Goal: Task Accomplishment & Management: Use online tool/utility

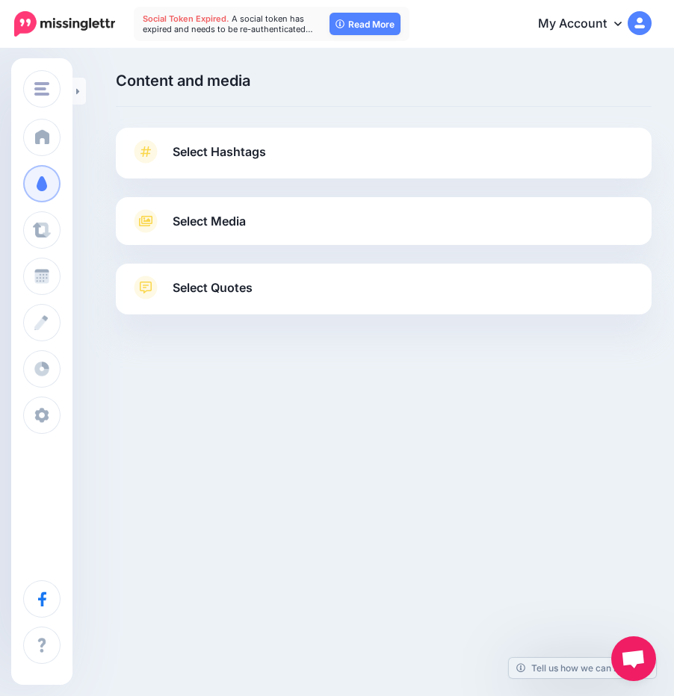
click at [234, 159] on span "Select Hashtags" at bounding box center [219, 152] width 93 height 20
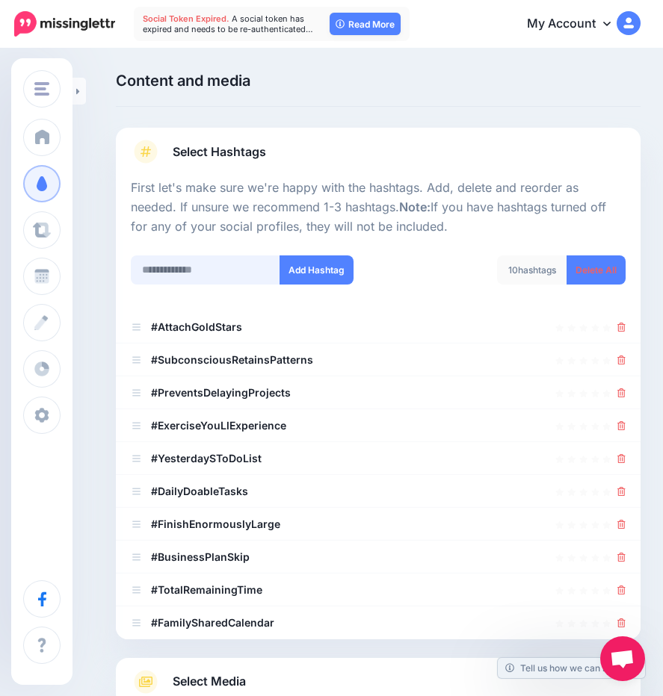
click at [171, 276] on input "text" at bounding box center [205, 270] width 149 height 29
type input "**********"
click at [308, 267] on button "Add Hashtag" at bounding box center [316, 270] width 74 height 29
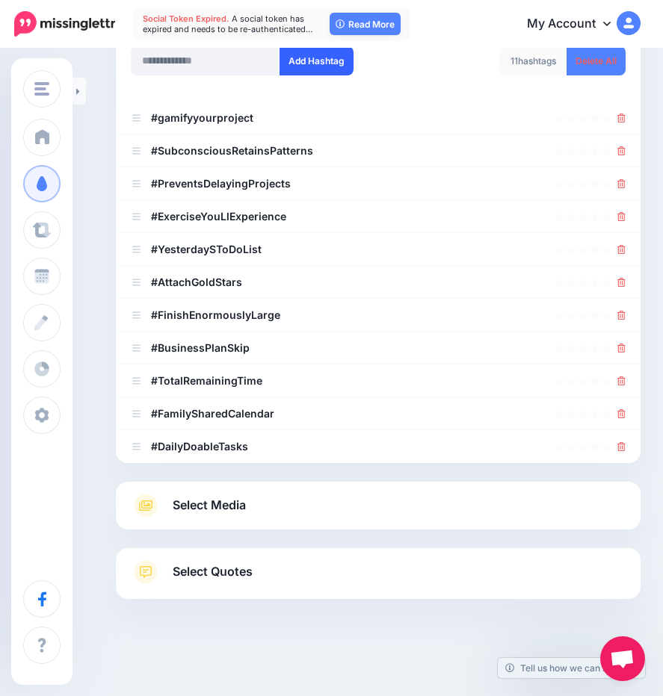
scroll to position [90, 0]
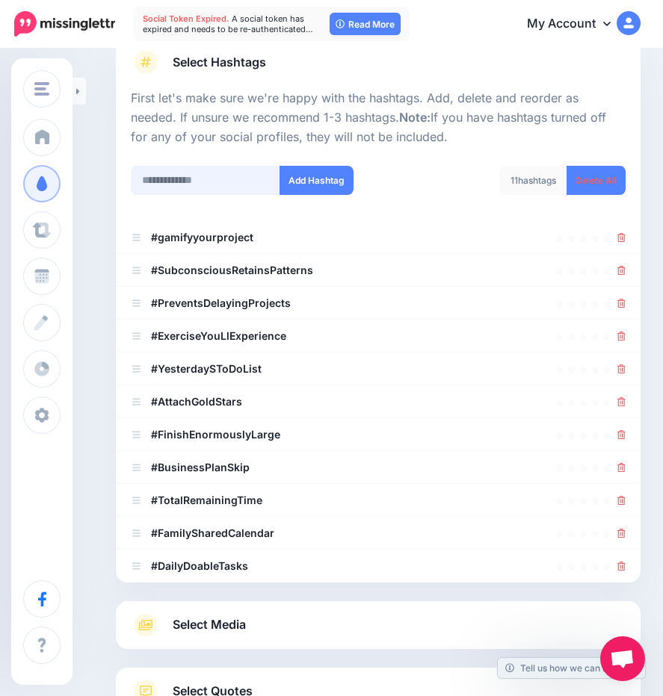
click at [165, 184] on input "text" at bounding box center [205, 180] width 149 height 29
type input "**********"
click at [326, 183] on button "Add Hashtag" at bounding box center [316, 180] width 74 height 29
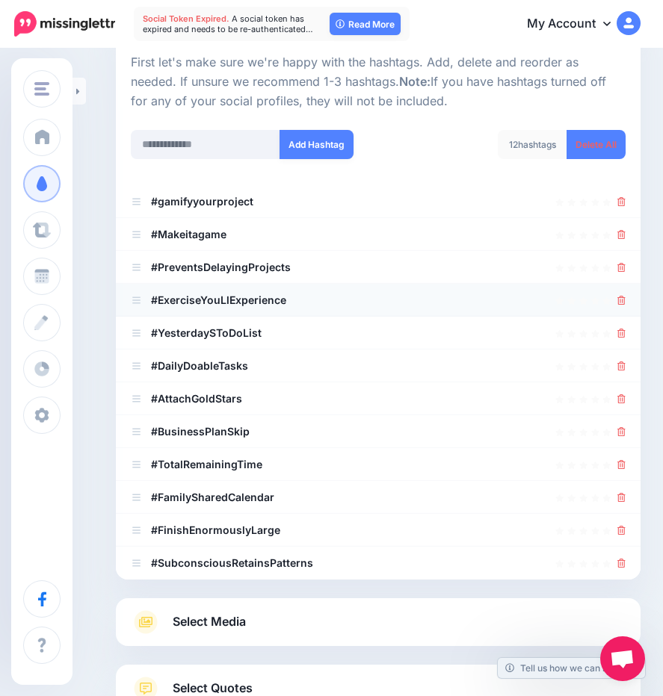
scroll to position [123, 0]
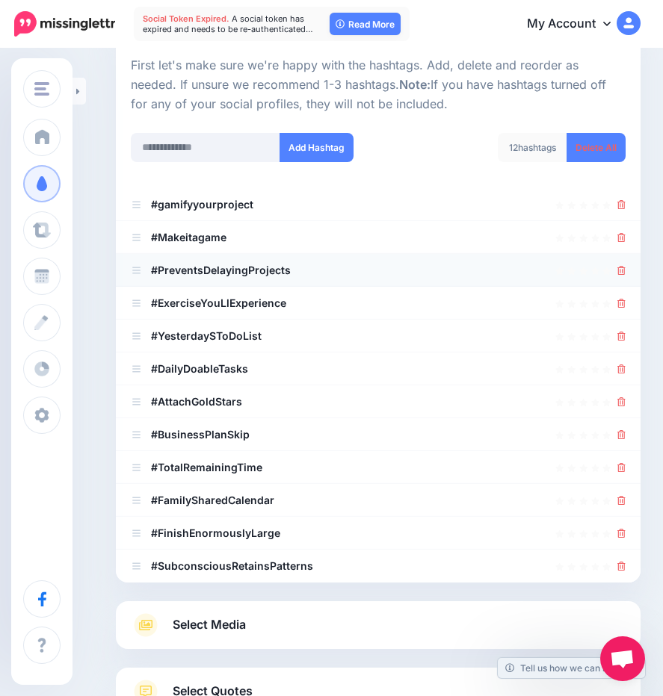
click at [625, 265] on link at bounding box center [621, 270] width 8 height 13
click at [625, 300] on icon at bounding box center [621, 303] width 8 height 9
click at [625, 336] on icon at bounding box center [621, 336] width 8 height 9
click at [625, 400] on icon at bounding box center [621, 402] width 8 height 9
click at [625, 428] on link at bounding box center [621, 434] width 8 height 13
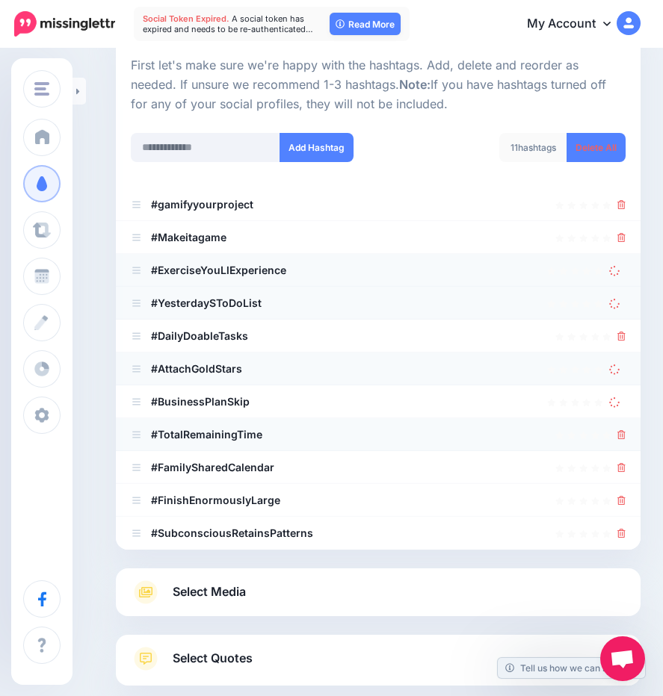
click at [625, 436] on icon at bounding box center [621, 434] width 8 height 9
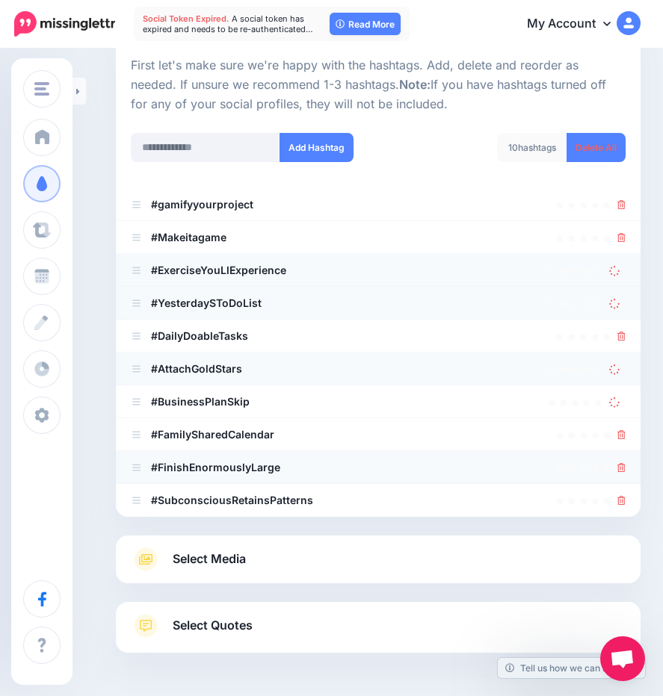
click at [625, 461] on link at bounding box center [621, 467] width 8 height 13
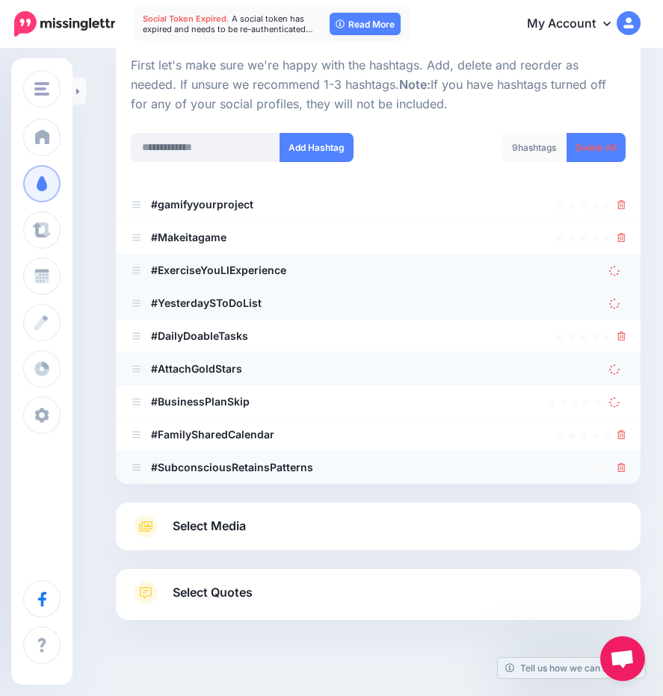
click at [625, 466] on icon at bounding box center [621, 467] width 8 height 9
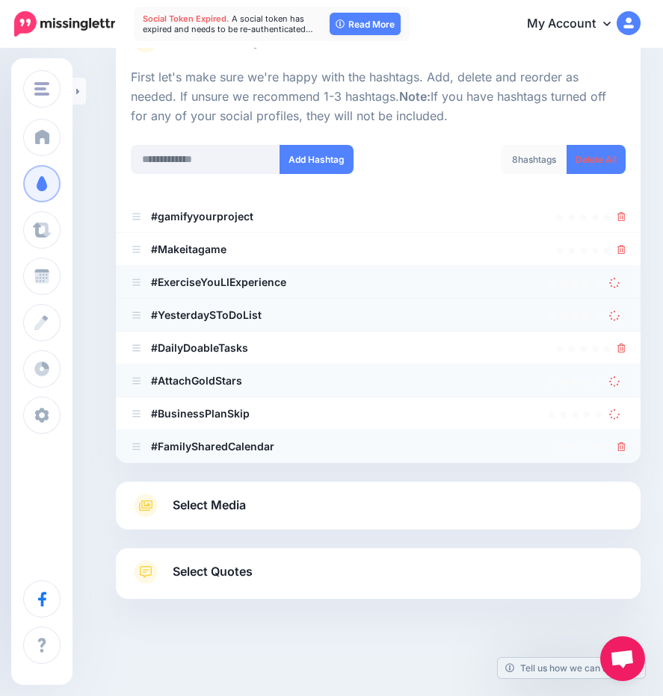
scroll to position [111, 0]
click at [625, 440] on link at bounding box center [621, 446] width 8 height 13
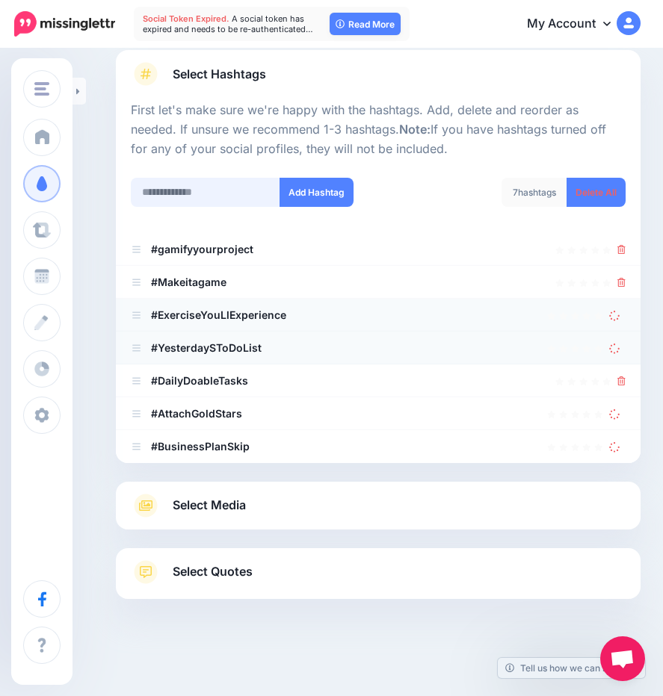
click at [235, 194] on input "text" at bounding box center [205, 192] width 149 height 29
type input "****"
click at [309, 197] on button "Add Hashtag" at bounding box center [316, 192] width 74 height 29
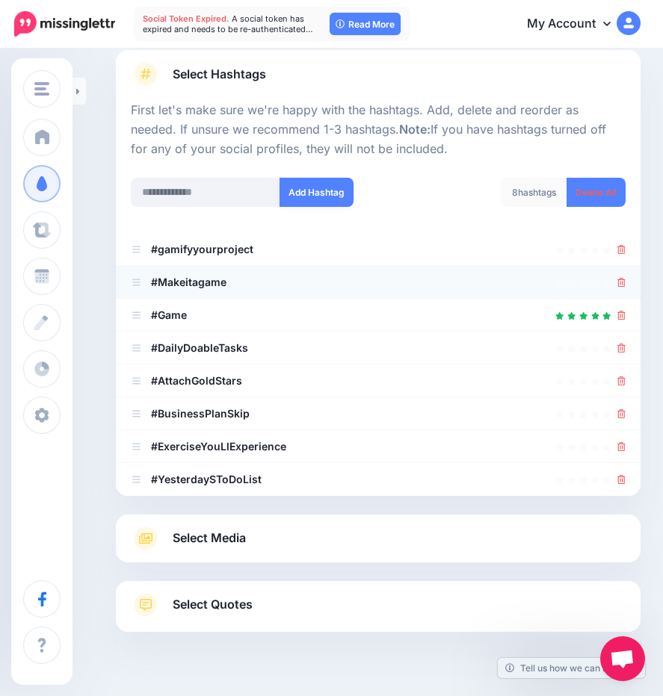
scroll to position [111, 0]
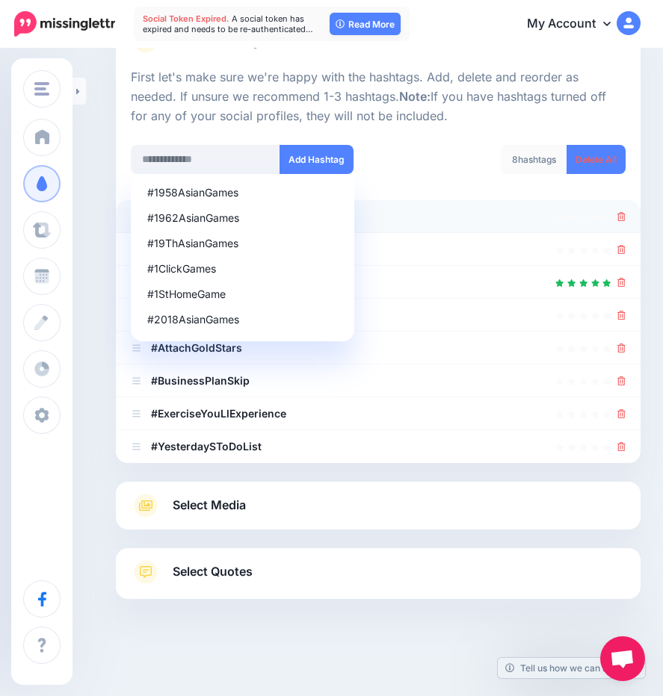
click at [456, 222] on div at bounding box center [378, 217] width 495 height 18
click at [588, 214] on icon at bounding box center [583, 218] width 9 height 8
click at [443, 309] on div at bounding box center [378, 315] width 495 height 18
click at [407, 341] on div at bounding box center [378, 348] width 495 height 18
click at [402, 306] on li "#DailyDoableTasks" at bounding box center [378, 315] width 525 height 33
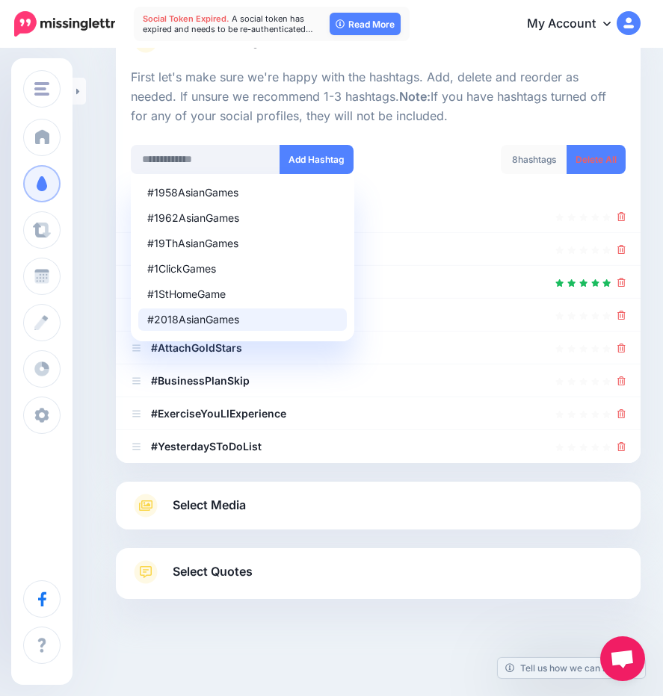
click at [508, 474] on div at bounding box center [378, 472] width 525 height 19
click at [625, 445] on icon at bounding box center [621, 446] width 8 height 9
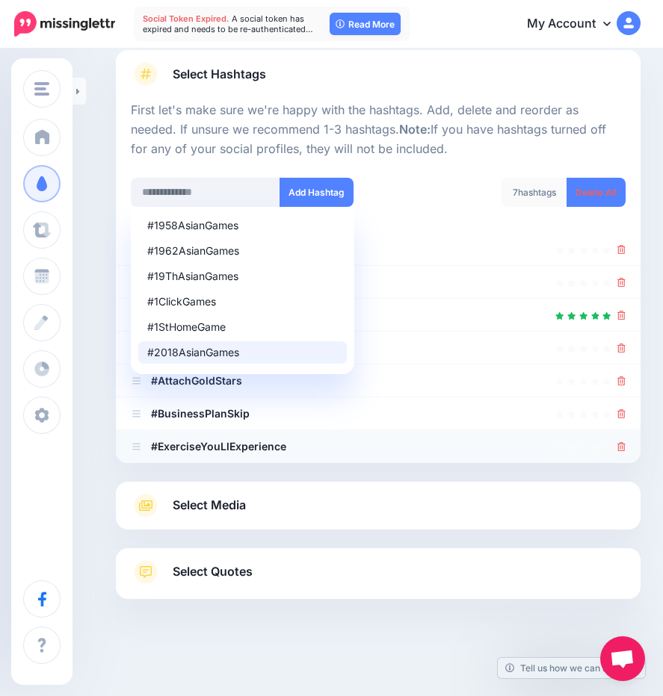
scroll to position [78, 0]
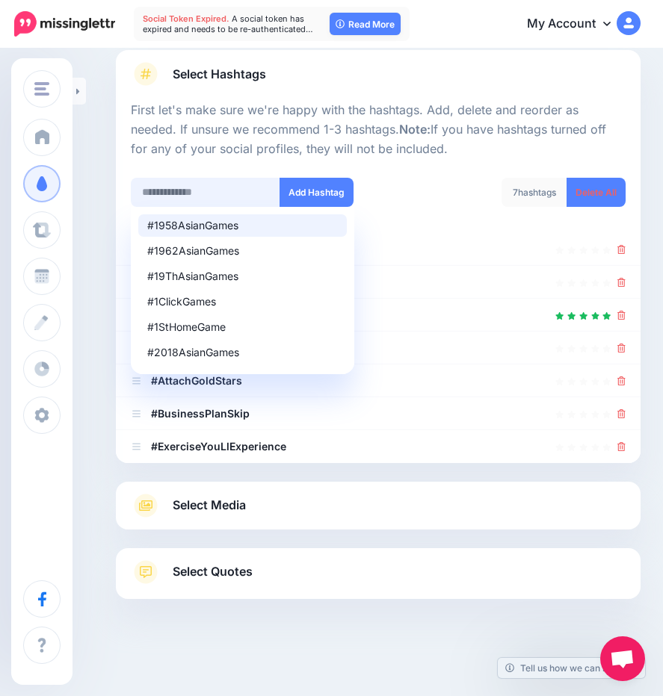
click at [171, 197] on input "text" at bounding box center [205, 192] width 149 height 29
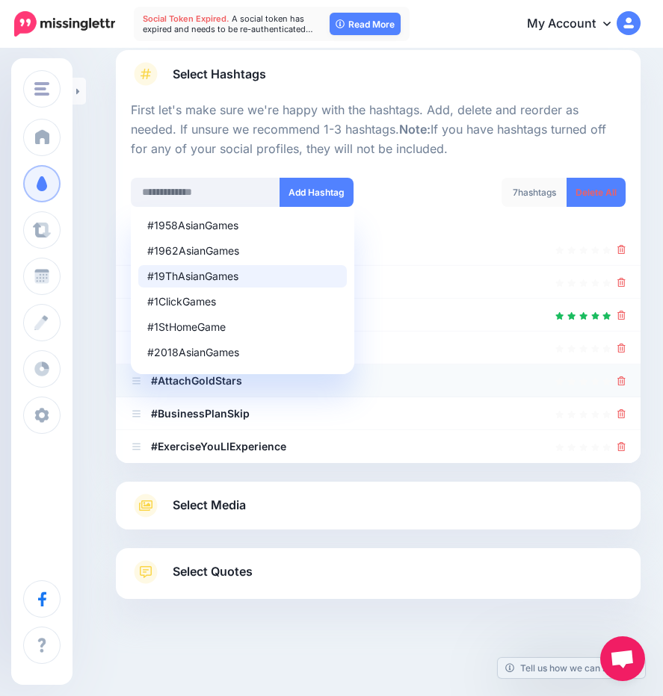
click at [625, 382] on icon at bounding box center [621, 381] width 8 height 9
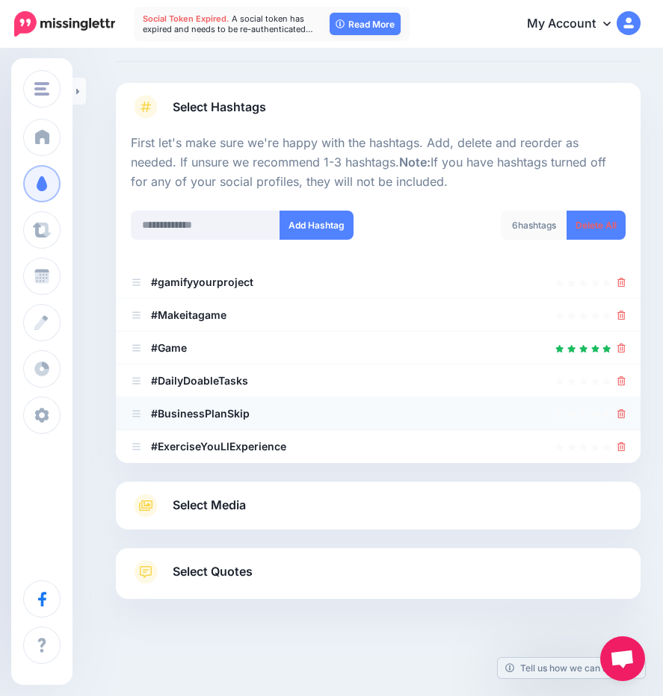
scroll to position [45, 0]
click at [625, 417] on icon at bounding box center [621, 413] width 8 height 9
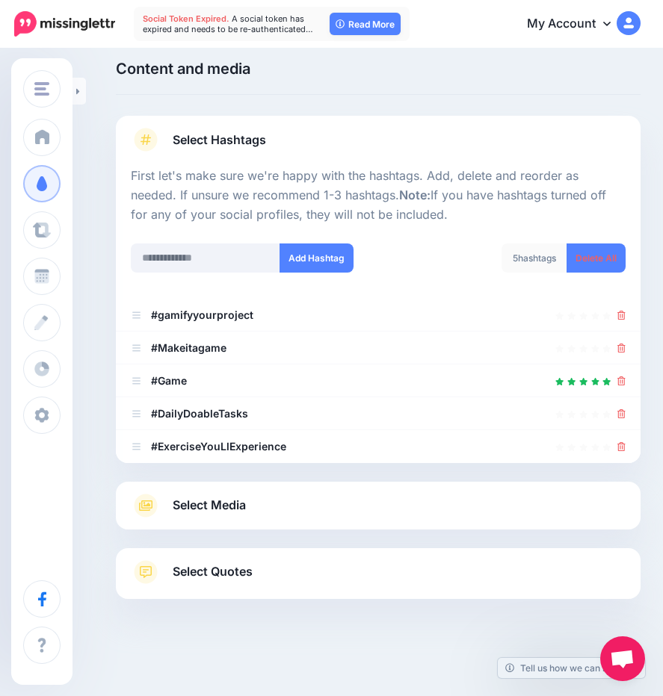
scroll to position [12, 0]
click at [625, 451] on icon at bounding box center [621, 446] width 8 height 9
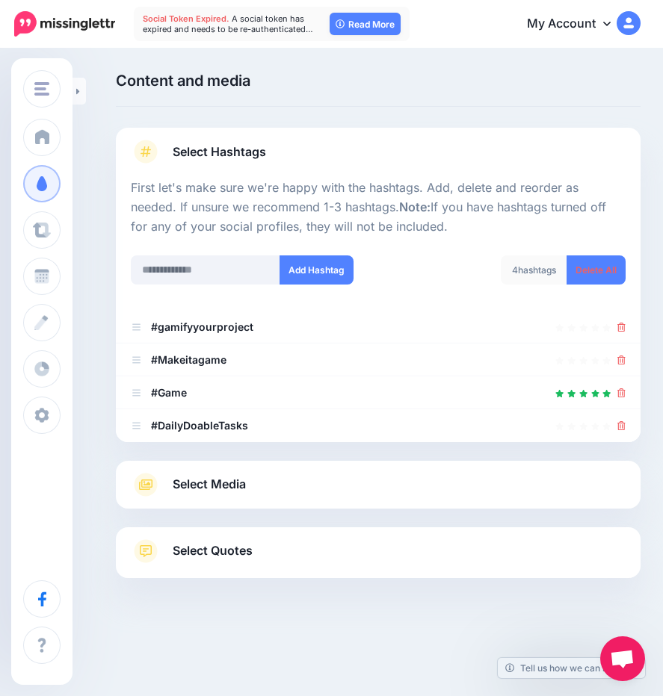
scroll to position [0, 0]
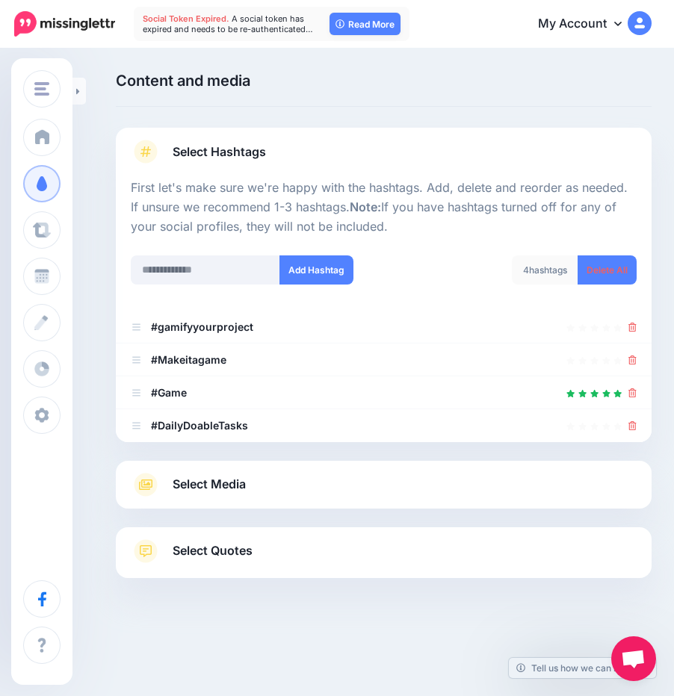
click at [340, 500] on div "Select Media Next, let's make sure we have the best media for this campaign. De…" at bounding box center [384, 485] width 536 height 48
click at [268, 480] on link "Select Media" at bounding box center [384, 485] width 506 height 24
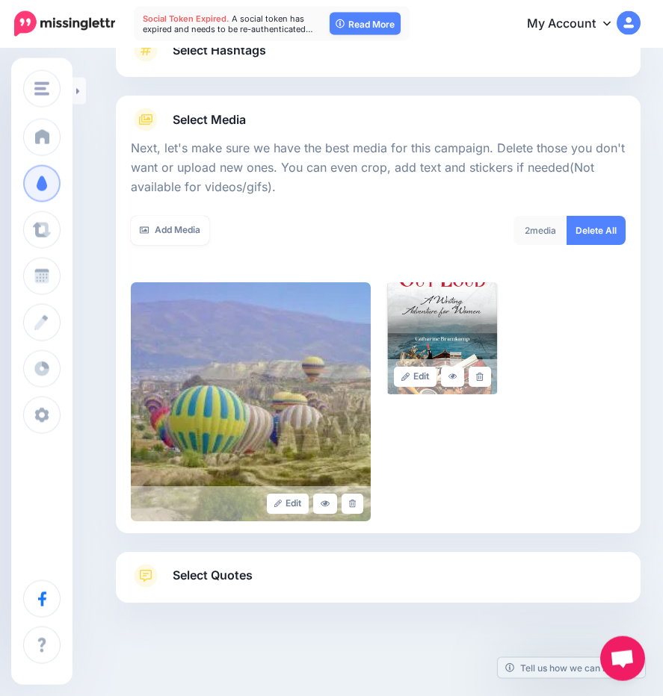
scroll to position [105, 0]
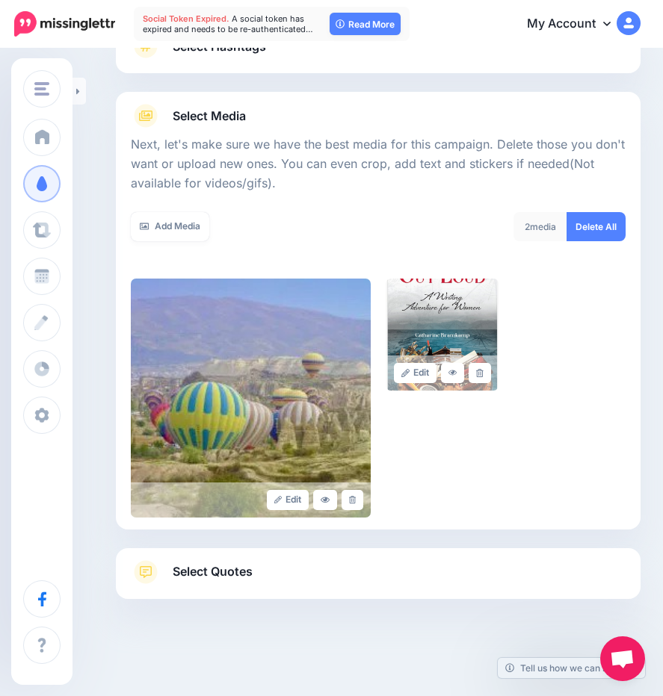
click at [262, 575] on link "Select Quotes" at bounding box center [378, 579] width 495 height 39
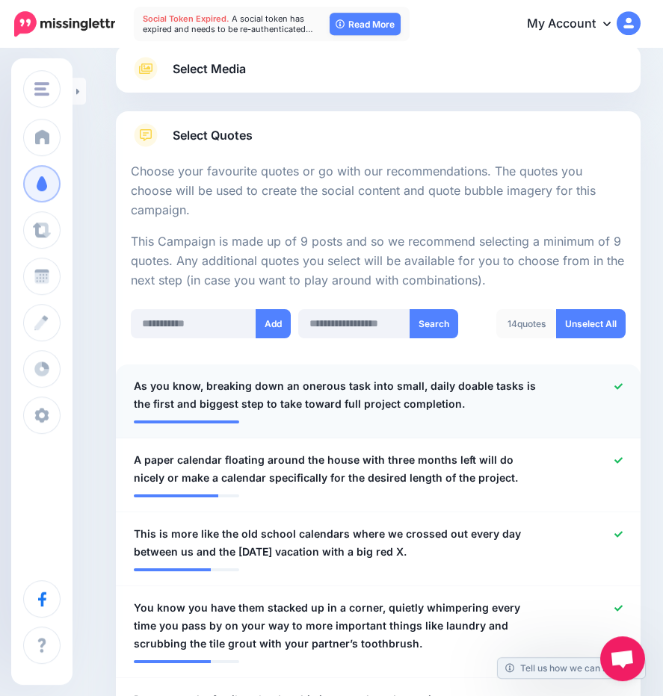
scroll to position [165, 0]
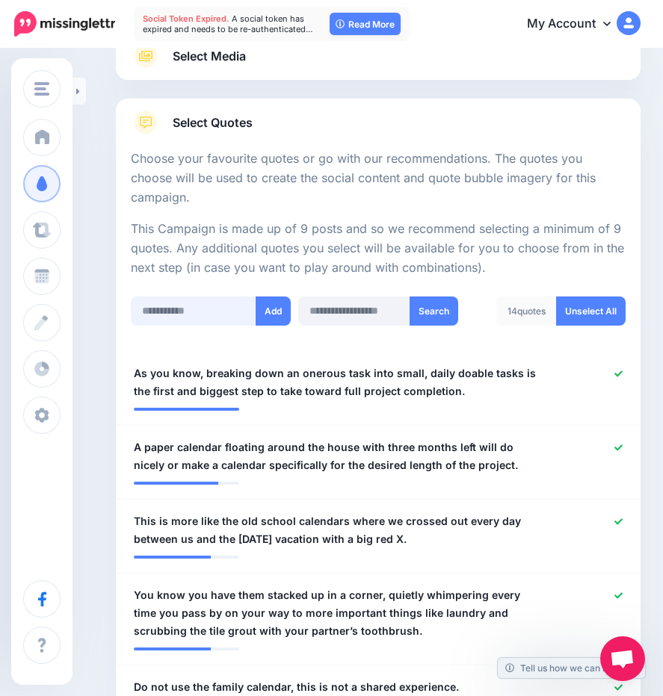
click at [185, 297] on input "text" at bounding box center [194, 311] width 126 height 29
type input "**********"
click at [271, 297] on button "Add" at bounding box center [276, 311] width 35 height 29
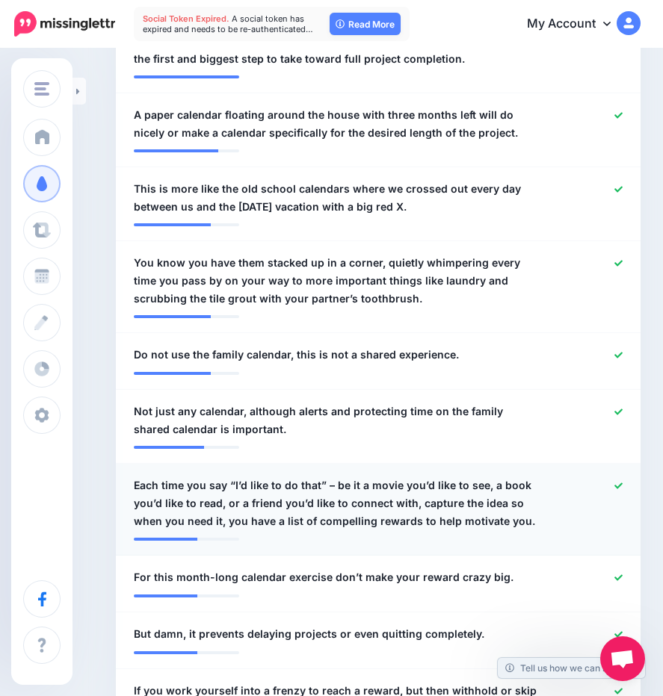
click at [268, 482] on span "Each time you say “I’d like to do that” – be it a movie you’d like to see, a bo…" at bounding box center [336, 504] width 404 height 54
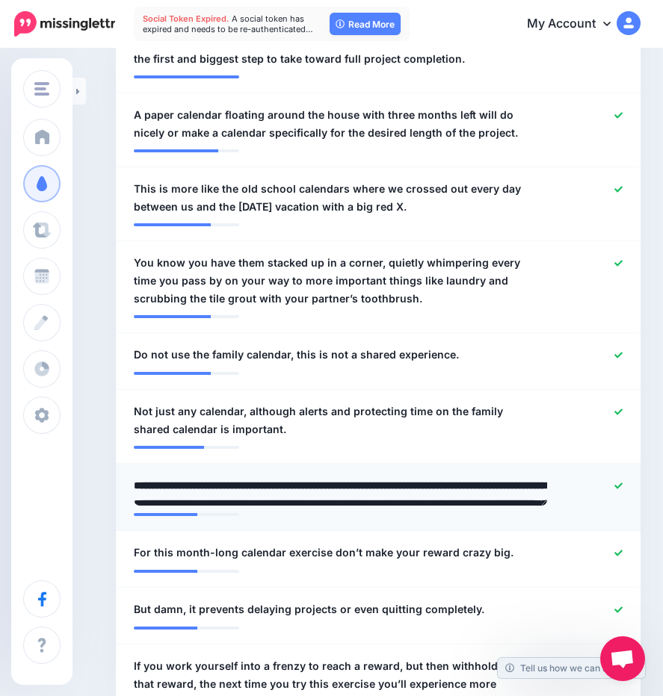
scroll to position [43, 0]
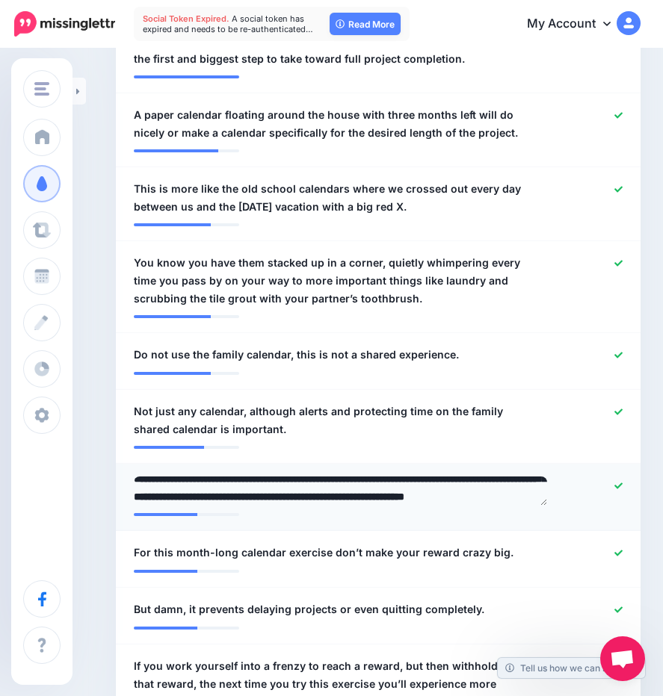
drag, startPoint x: 390, startPoint y: 466, endPoint x: 454, endPoint y: 507, distance: 75.2
click at [454, 506] on textarea "**********" at bounding box center [340, 491] width 413 height 29
type textarea "**********"
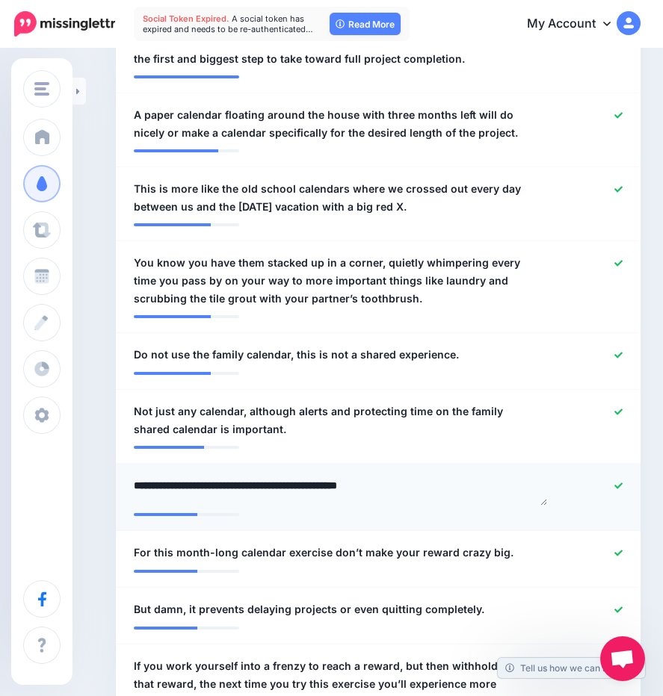
scroll to position [0, 0]
click at [622, 351] on icon at bounding box center [618, 355] width 8 height 8
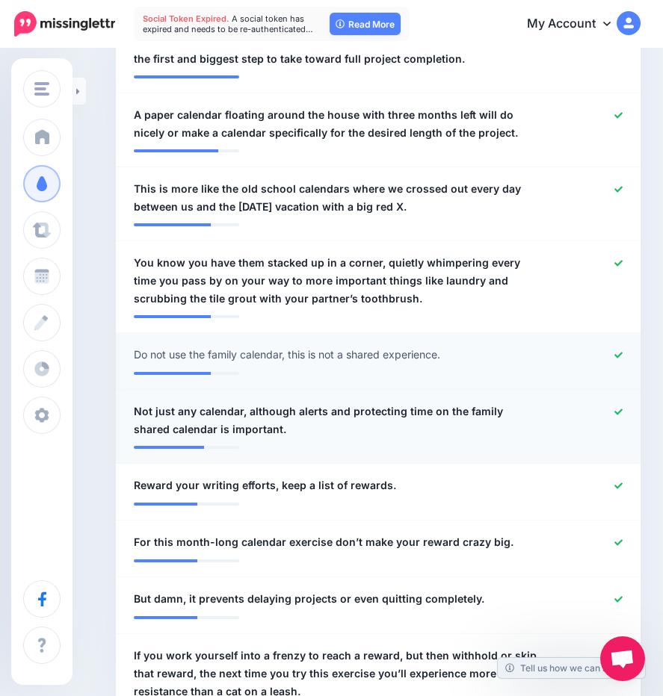
click at [622, 408] on icon at bounding box center [618, 412] width 8 height 8
click at [153, 180] on span "This is more like the old school calendars where we crossed out every day betwe…" at bounding box center [336, 198] width 404 height 36
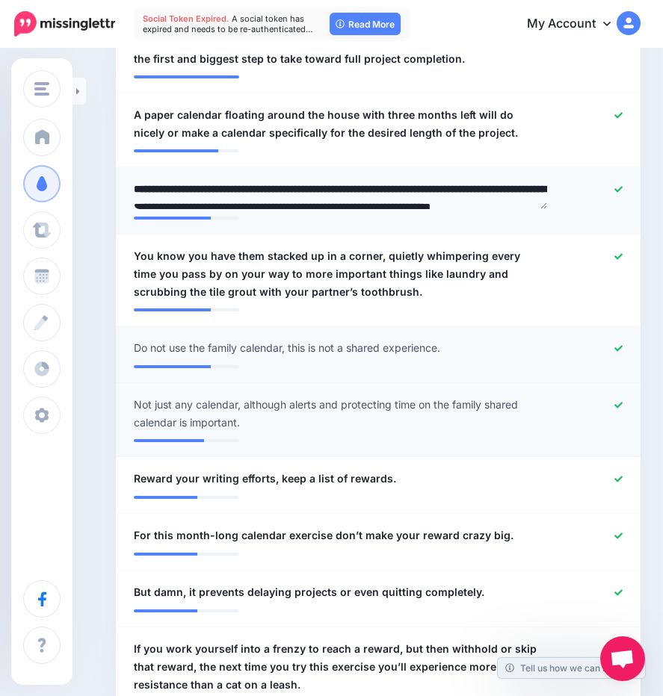
scroll to position [25, 0]
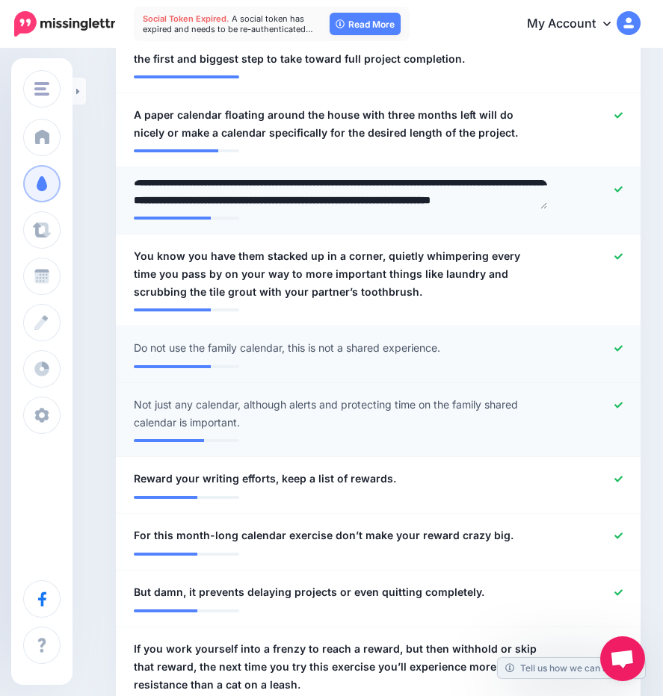
drag, startPoint x: 389, startPoint y: 167, endPoint x: 484, endPoint y: 208, distance: 103.7
click at [484, 208] on textarea "**********" at bounding box center [340, 194] width 413 height 29
type textarea "**********"
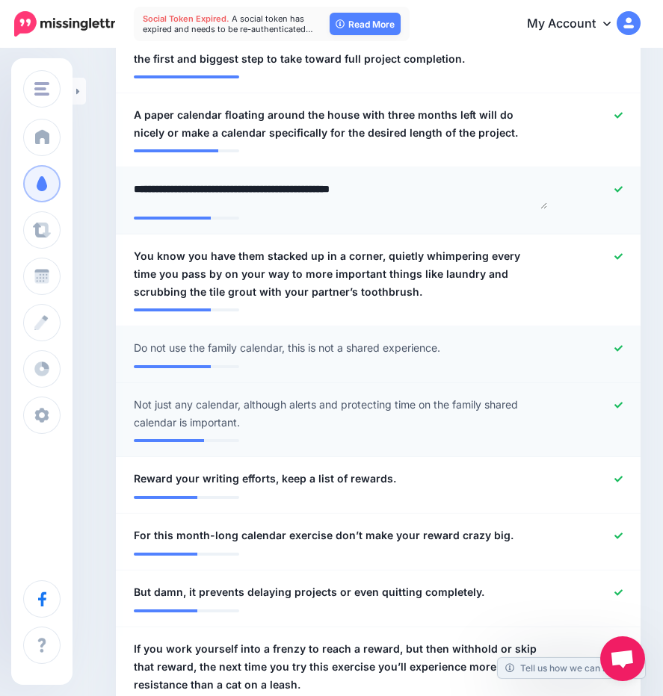
scroll to position [0, 0]
